Goal: Find contact information: Find contact information

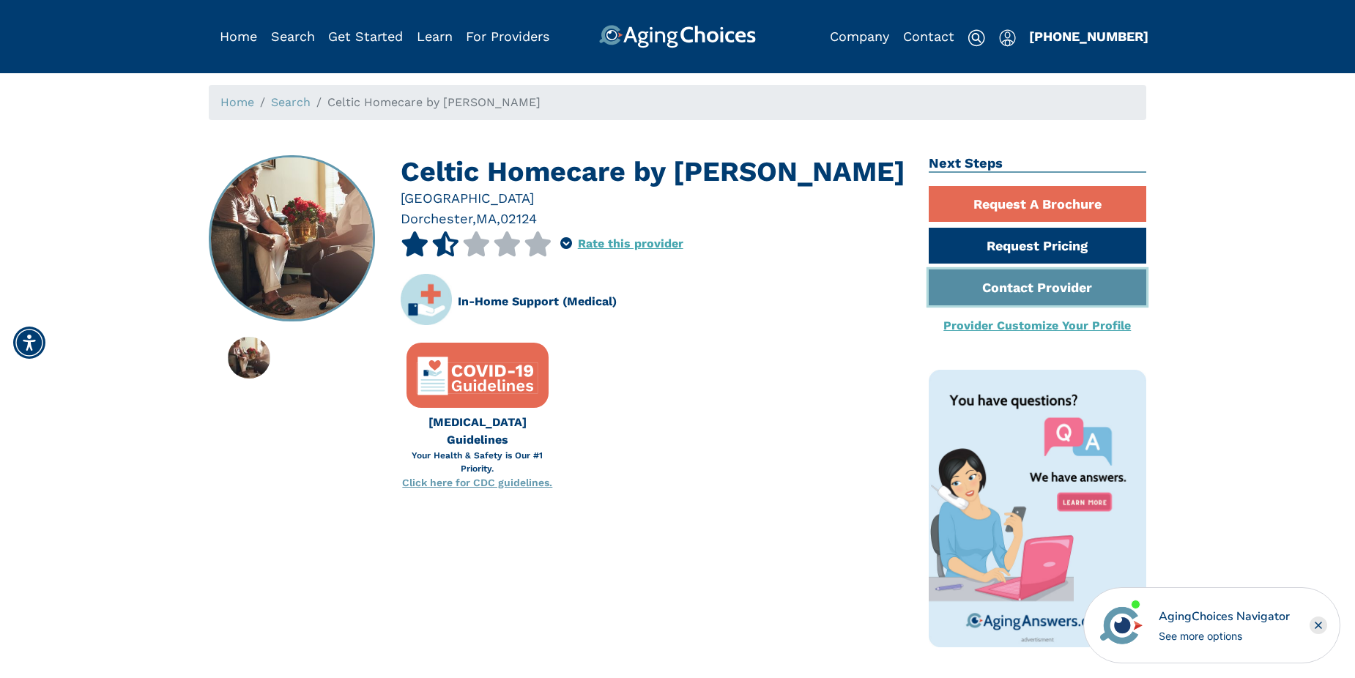
click at [1044, 286] on link "Contact Provider" at bounding box center [1038, 287] width 218 height 36
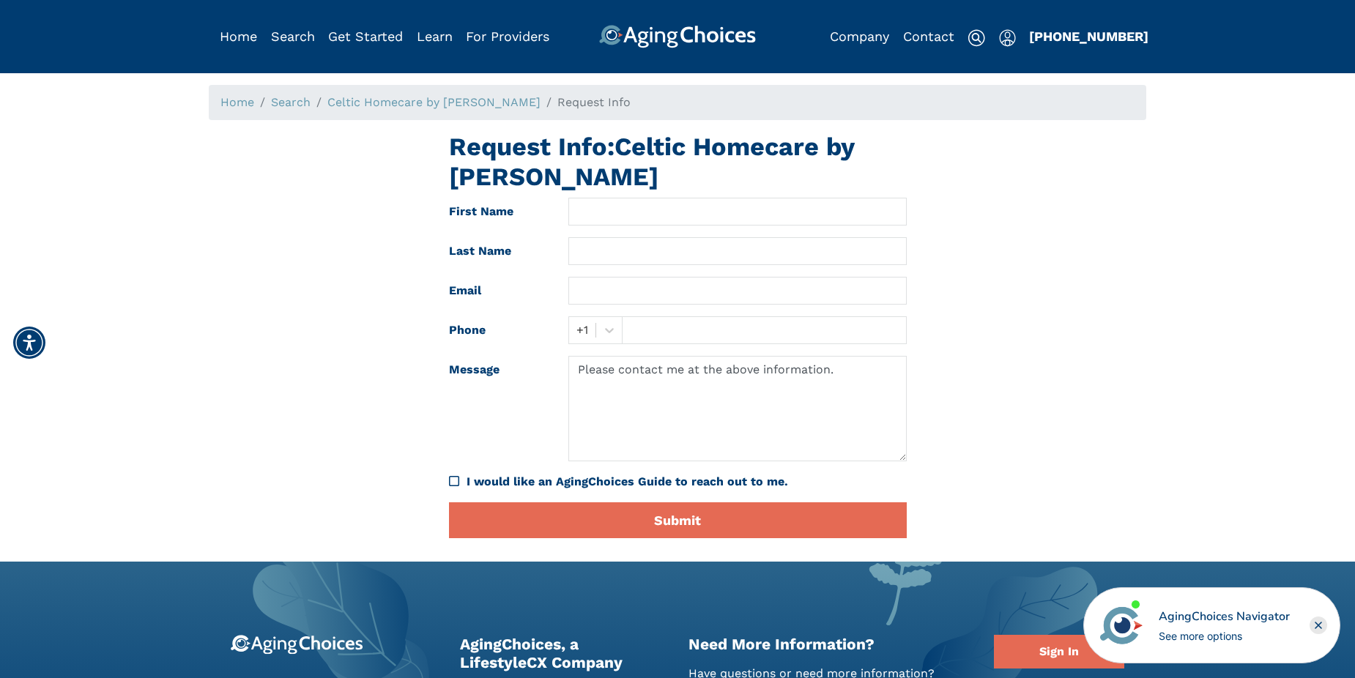
click at [1320, 624] on icon "Close" at bounding box center [1318, 625] width 6 height 6
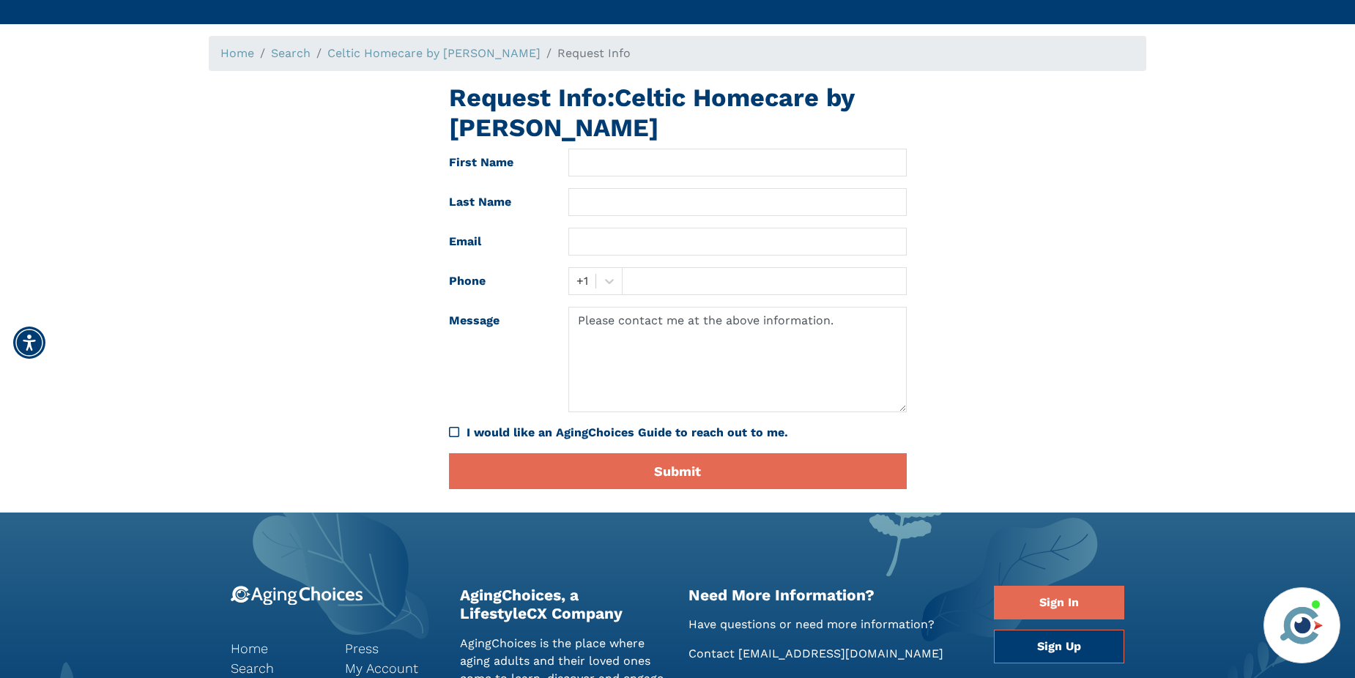
scroll to position [73, 0]
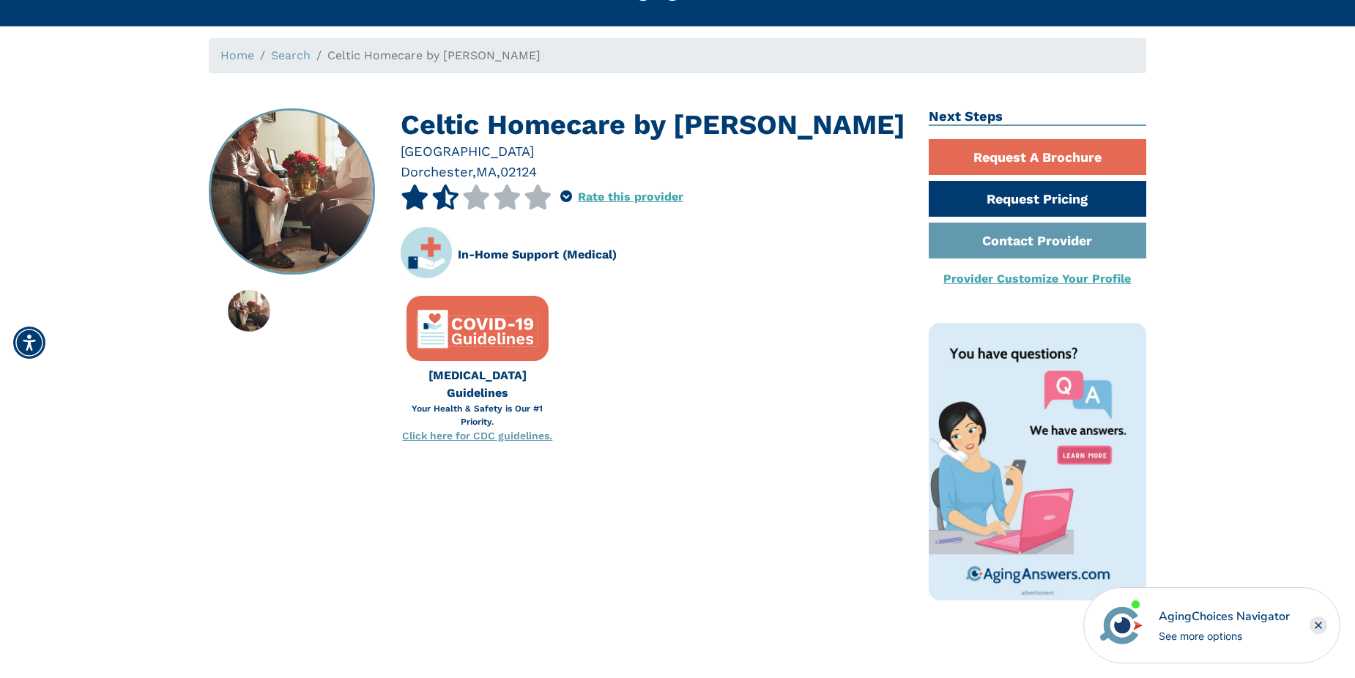
scroll to position [73, 0]
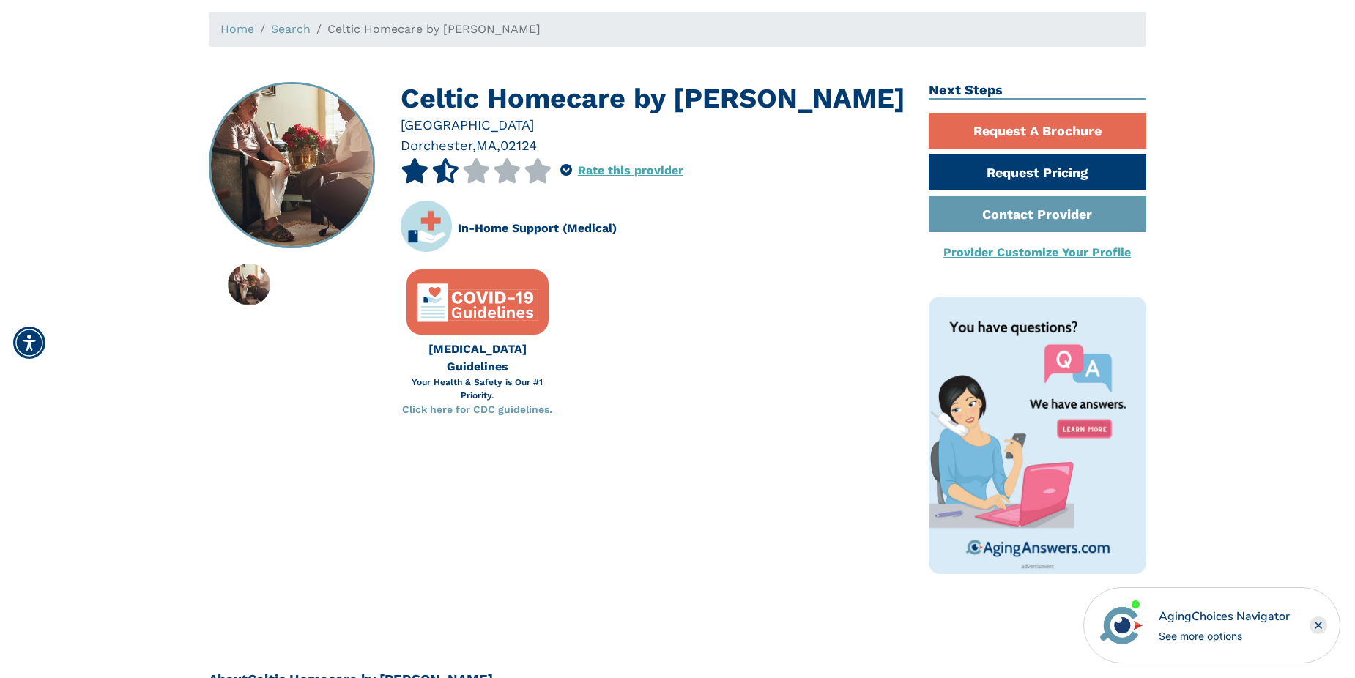
click at [1318, 625] on icon "Close" at bounding box center [1318, 625] width 6 height 6
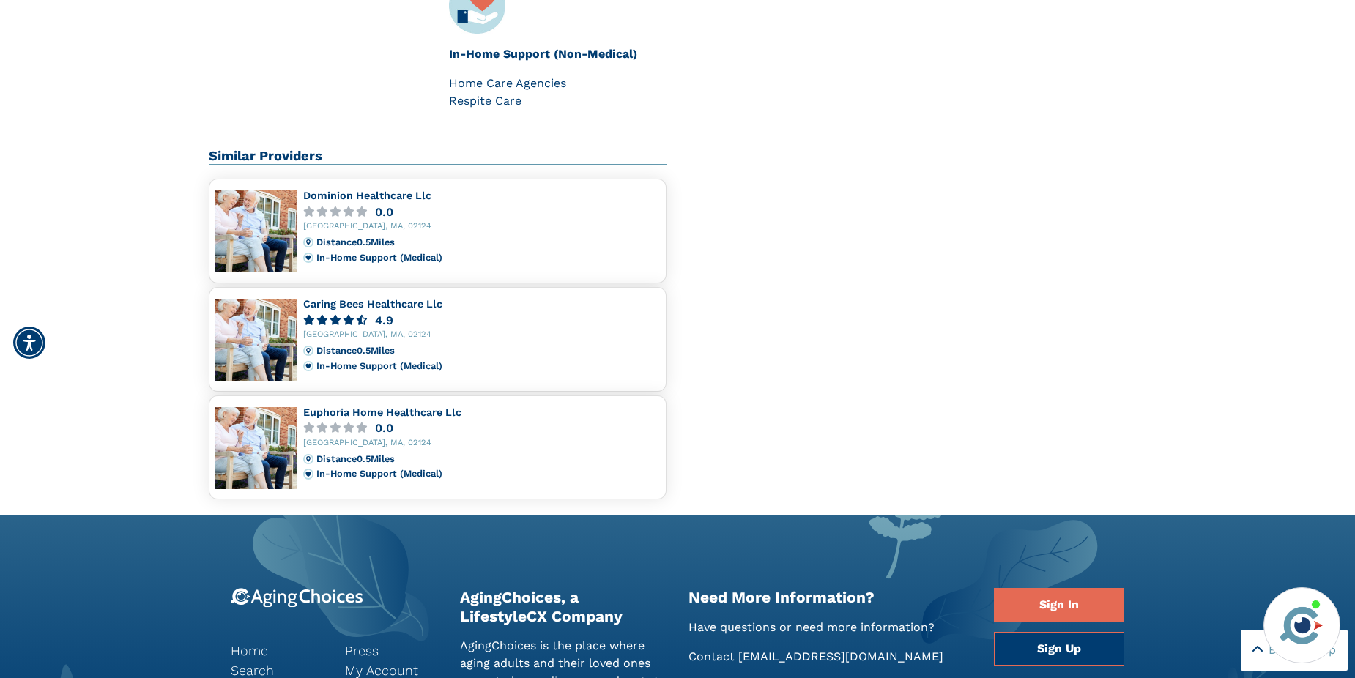
scroll to position [1098, 0]
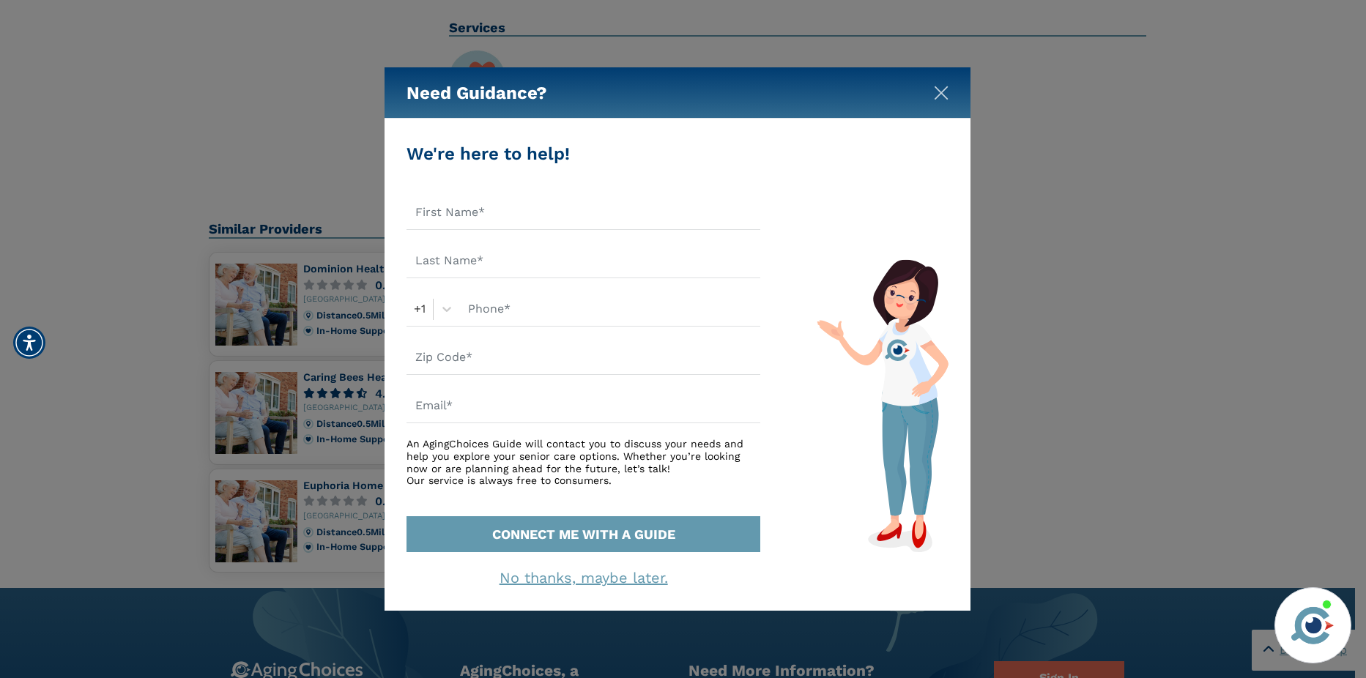
click at [937, 93] on img "Close" at bounding box center [941, 93] width 15 height 15
